Goal: Task Accomplishment & Management: Complete application form

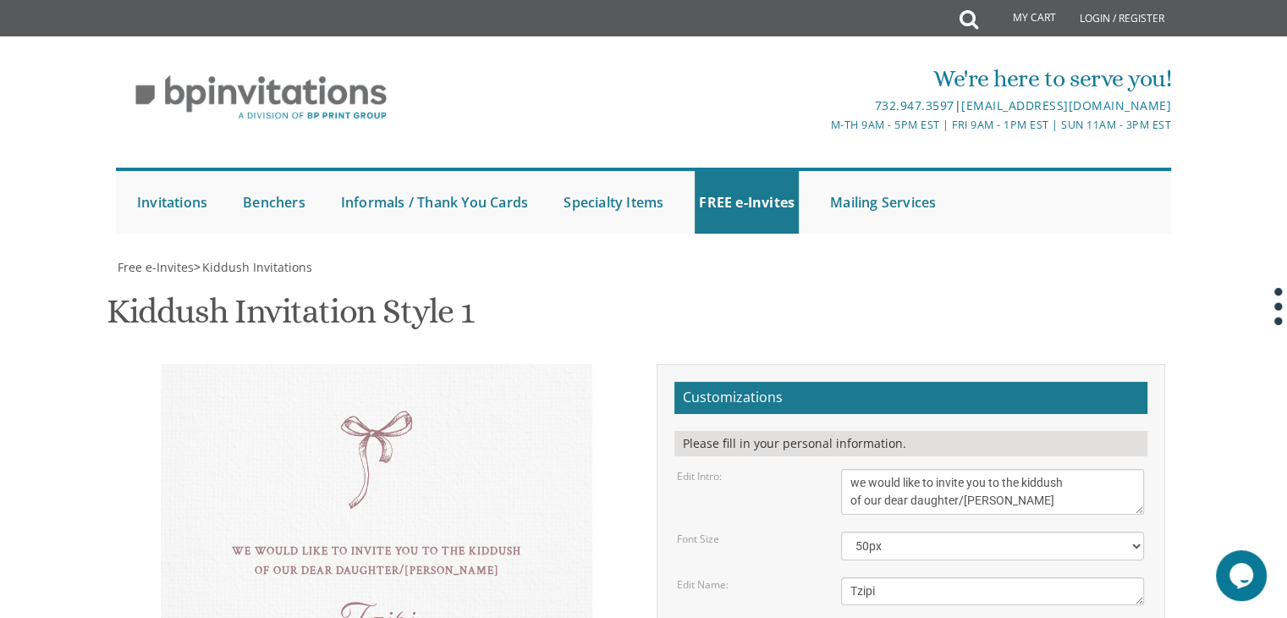
scroll to position [225, 0]
drag, startPoint x: 991, startPoint y: 410, endPoint x: 963, endPoint y: 414, distance: 28.2
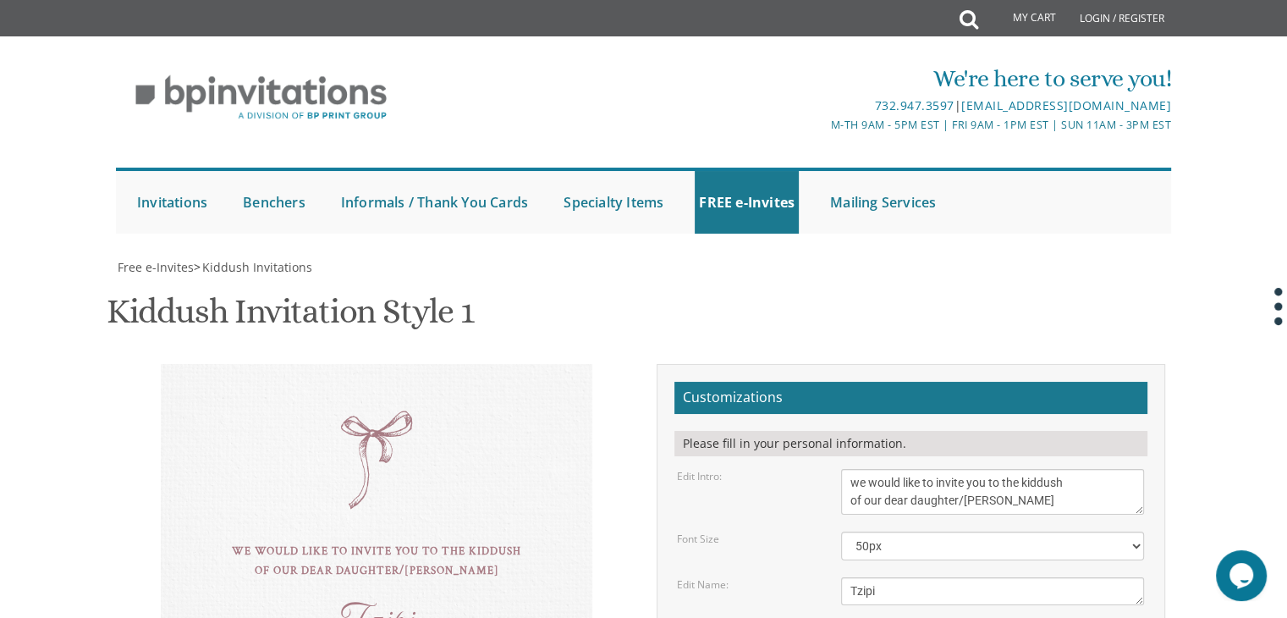
type textarea "This Shabbos, Parshas Shoftim kollel avreichem [STREET_ADDRESS]"
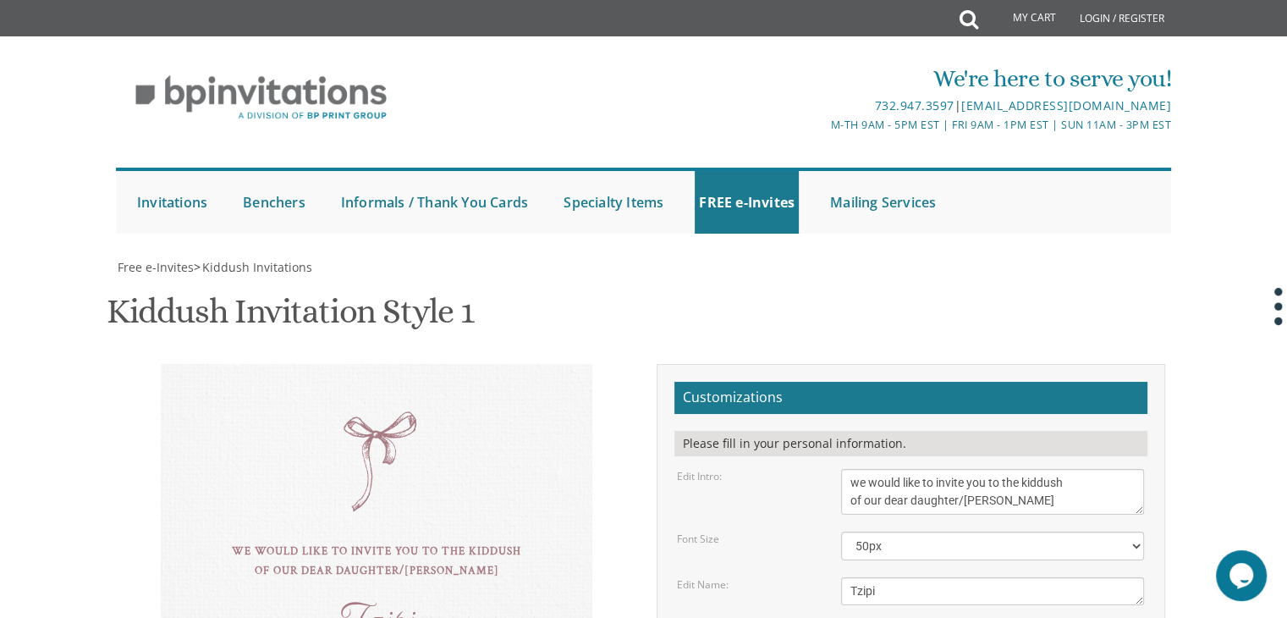
type textarea "[PERSON_NAME] & [PERSON_NAME]"
click at [951, 531] on select "40px 50px 60px" at bounding box center [992, 545] width 303 height 29
click at [841, 531] on select "40px 50px 60px" at bounding box center [992, 545] width 303 height 29
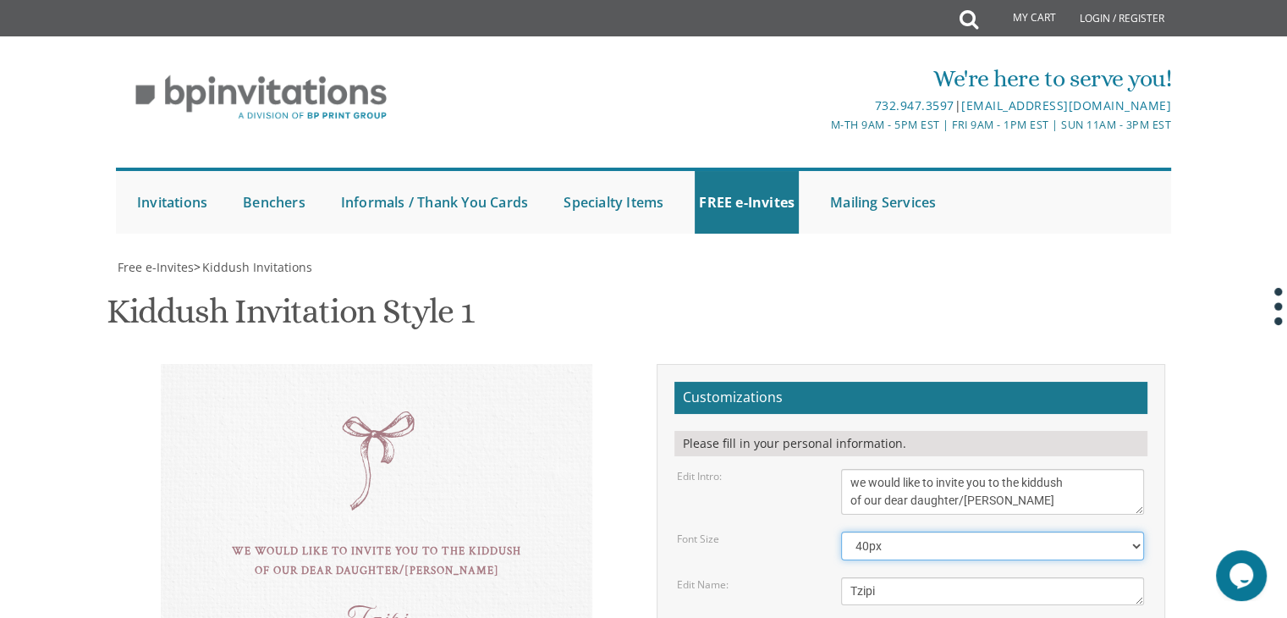
click at [928, 531] on select "40px 50px 60px" at bounding box center [992, 545] width 303 height 29
click at [841, 531] on select "40px 50px 60px" at bounding box center [992, 545] width 303 height 29
click at [893, 531] on select "40px 50px 60px" at bounding box center [992, 545] width 303 height 29
select select "50px"
click at [841, 531] on select "40px 50px 60px" at bounding box center [992, 545] width 303 height 29
